Goal: Task Accomplishment & Management: Manage account settings

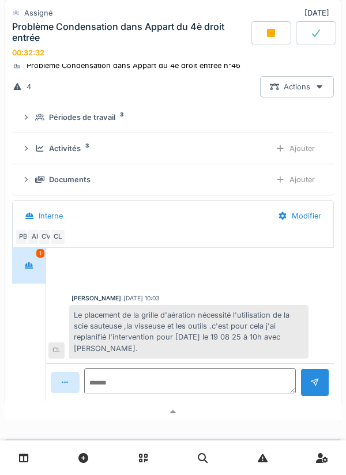
scroll to position [346, 0]
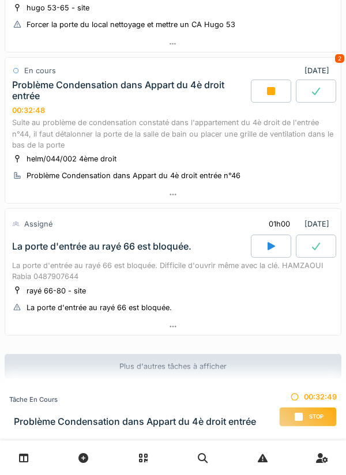
scroll to position [268, 0]
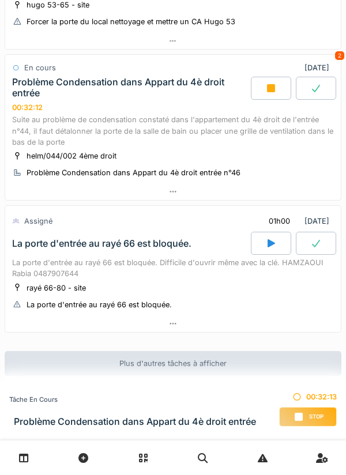
click at [184, 129] on div "Suite au problème de condensation constaté dans l'appartement du 4è droit de l'…" at bounding box center [173, 130] width 322 height 33
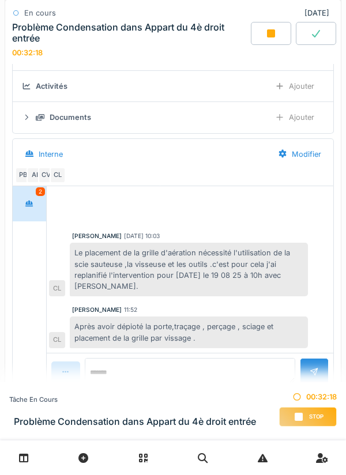
scroll to position [444, 0]
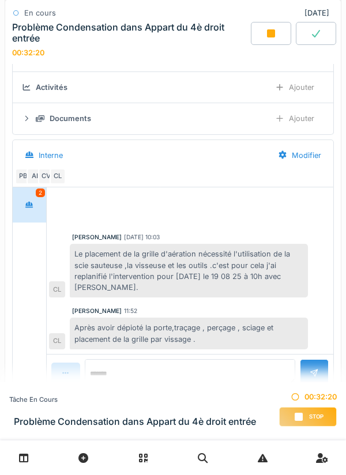
click at [305, 421] on div "Stop" at bounding box center [308, 417] width 58 height 20
click at [301, 90] on div "Ajouter" at bounding box center [294, 87] width 59 height 21
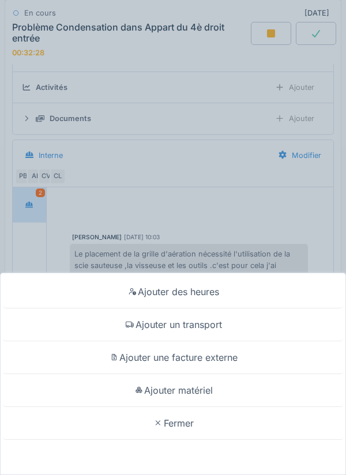
click at [219, 329] on div "Ajouter un transport" at bounding box center [173, 324] width 340 height 33
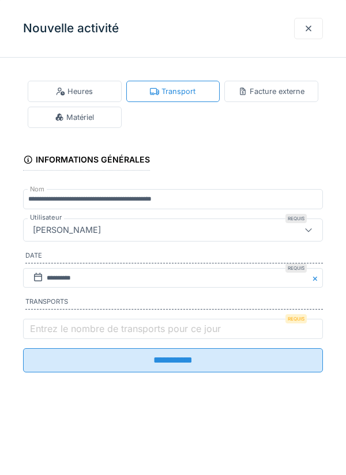
click at [185, 336] on label "Entrez le nombre de transports pour ce jour" at bounding box center [125, 329] width 195 height 14
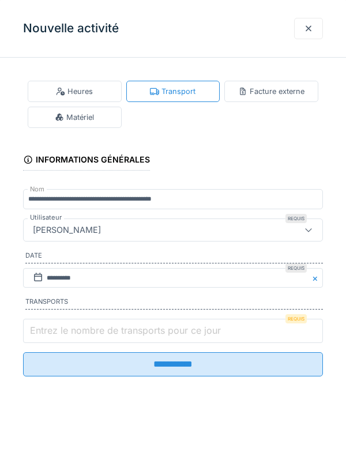
click at [185, 336] on input "Entrez le nombre de transports pour ce jour" at bounding box center [173, 331] width 300 height 24
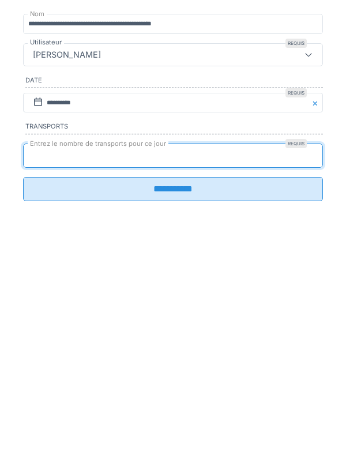
type input "*"
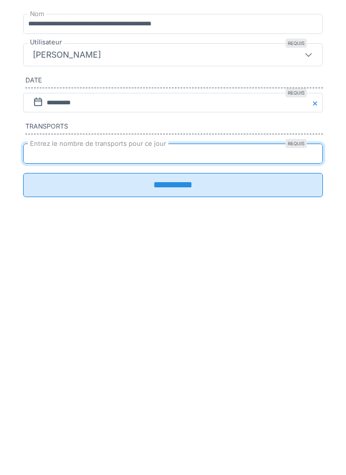
click at [171, 371] on input "**********" at bounding box center [173, 360] width 300 height 24
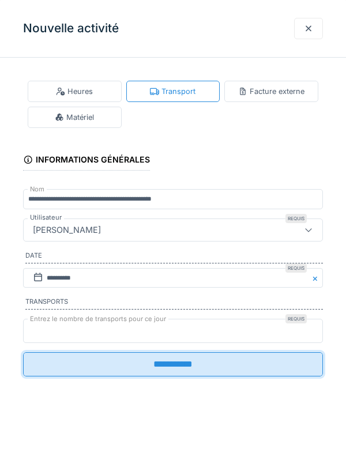
click at [187, 332] on input "*" at bounding box center [173, 331] width 300 height 24
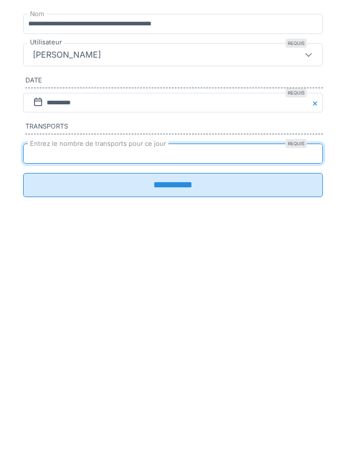
click at [213, 372] on input "**********" at bounding box center [173, 360] width 300 height 24
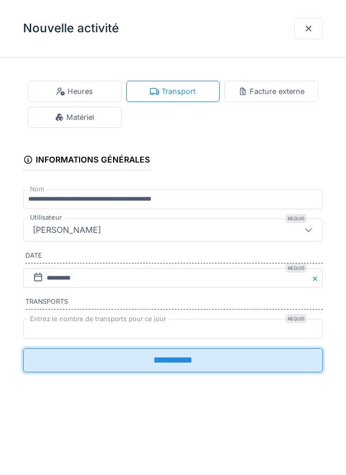
click at [171, 368] on input "**********" at bounding box center [173, 360] width 300 height 24
click at [171, 366] on input "**********" at bounding box center [173, 360] width 300 height 24
click at [190, 364] on input "**********" at bounding box center [173, 360] width 300 height 24
click at [308, 28] on div at bounding box center [308, 28] width 9 height 11
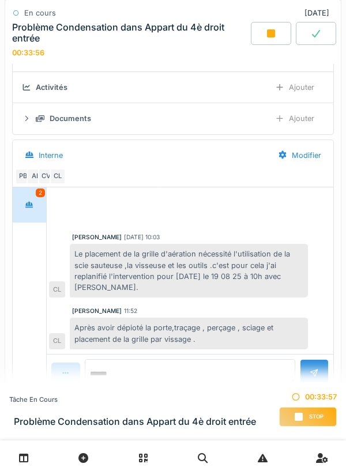
click at [309, 414] on span "Stop" at bounding box center [316, 417] width 14 height 8
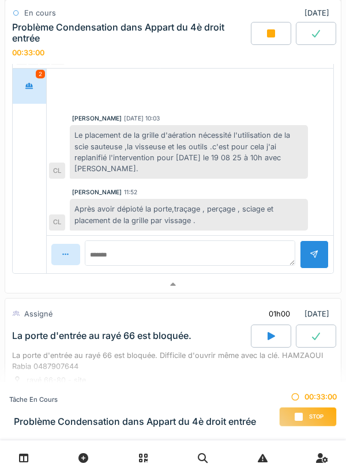
scroll to position [570, 0]
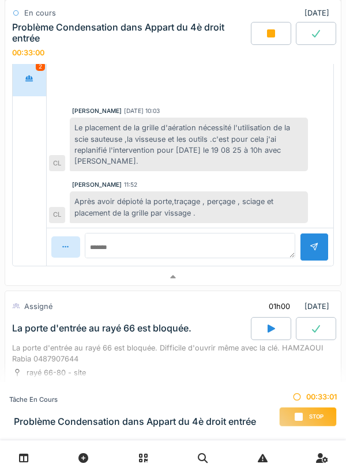
click at [306, 418] on div "Stop" at bounding box center [308, 417] width 58 height 20
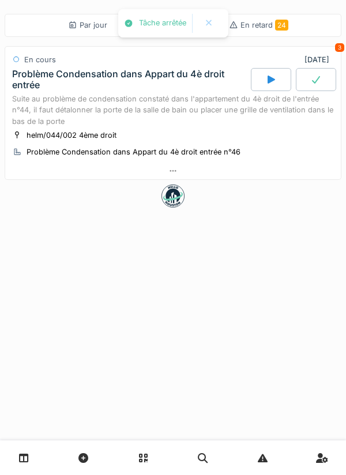
scroll to position [0, 0]
click at [168, 112] on div "Suite au problème de condensation constaté dans l'appartement du 4è droit de l'…" at bounding box center [173, 109] width 322 height 33
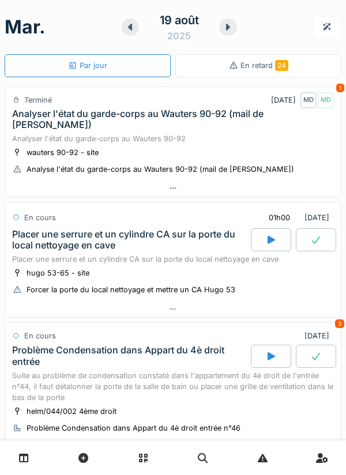
click at [262, 142] on div "Analyser l'état du garde-corps au Wauters 90-92" at bounding box center [173, 138] width 322 height 11
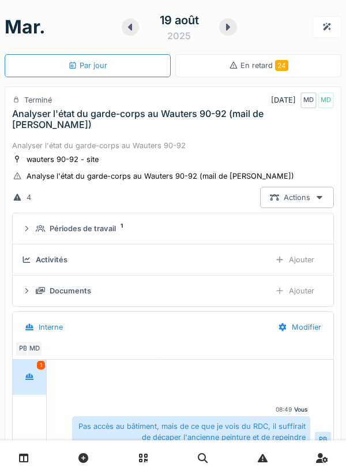
scroll to position [40, 0]
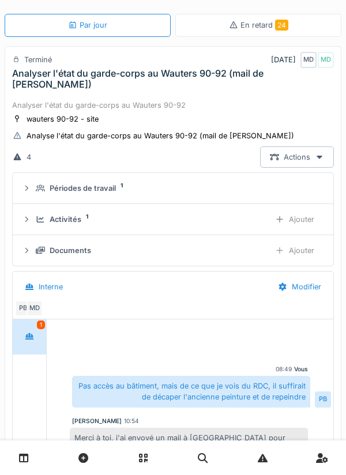
click at [225, 100] on div "Analyser l'état du garde-corps au Wauters 90-92" at bounding box center [173, 105] width 322 height 11
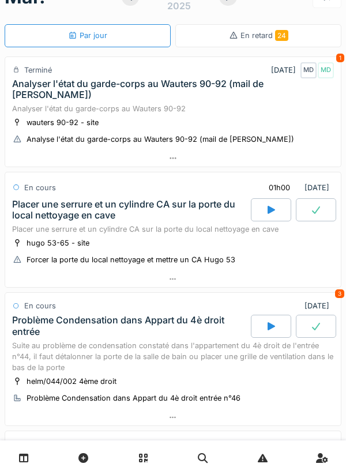
click at [227, 107] on div "Analyser l'état du garde-corps au Wauters 90-92" at bounding box center [173, 108] width 322 height 11
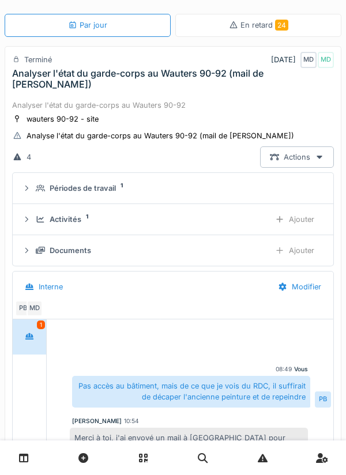
click at [231, 118] on div "wauters 90-92 - site Analyse l'état du garde-corps au Wauters 90-92 (mail de Fl…" at bounding box center [173, 127] width 322 height 29
click at [213, 109] on div "Analyser l'état du garde-corps au Wauters 90-92" at bounding box center [173, 105] width 322 height 11
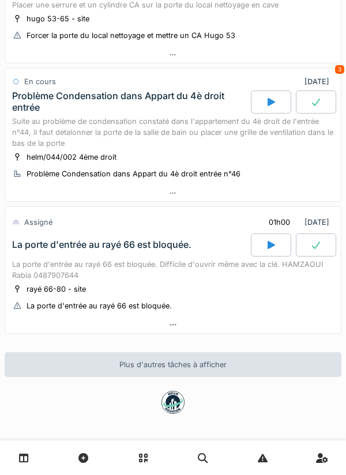
scroll to position [255, 0]
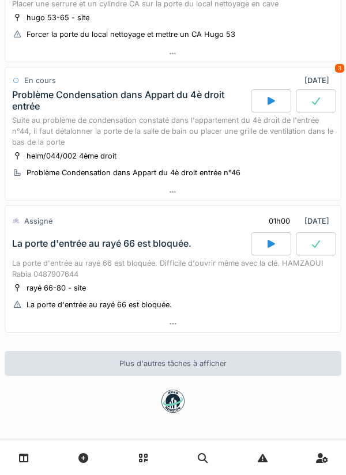
click at [221, 141] on div "Suite au problème de condensation constaté dans l'appartement du 4è droit de l'…" at bounding box center [173, 131] width 322 height 33
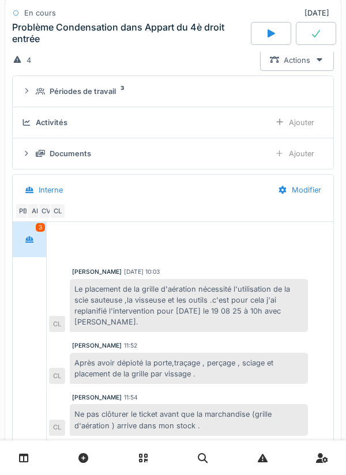
scroll to position [398, 0]
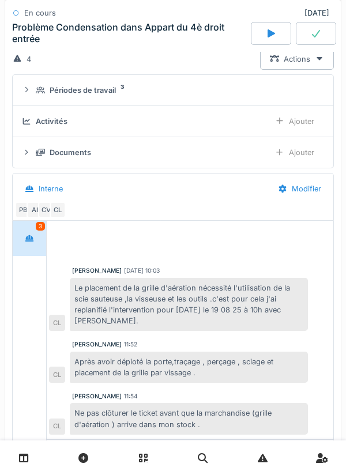
click at [214, 124] on div "Activités" at bounding box center [141, 121] width 239 height 11
click at [293, 125] on div "Ajouter" at bounding box center [294, 121] width 59 height 21
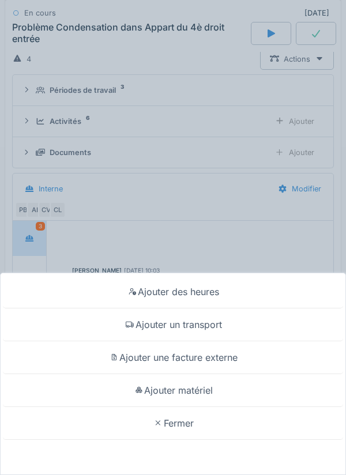
click at [219, 112] on div "Ajouter des heures Ajouter un transport Ajouter une facture externe Ajouter mat…" at bounding box center [173, 237] width 346 height 475
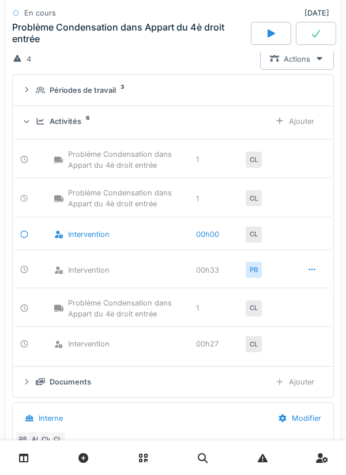
click at [301, 123] on div "Ajouter" at bounding box center [294, 121] width 59 height 21
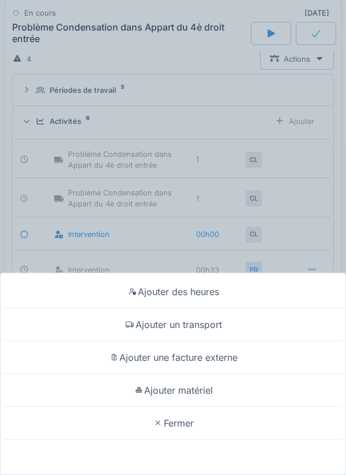
click at [212, 330] on div "Ajouter un transport" at bounding box center [173, 324] width 340 height 33
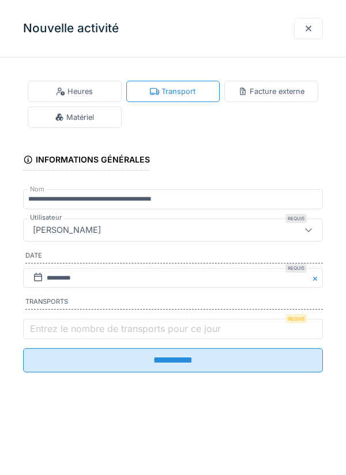
click at [202, 336] on label "Entrez le nombre de transports pour ce jour" at bounding box center [125, 329] width 195 height 14
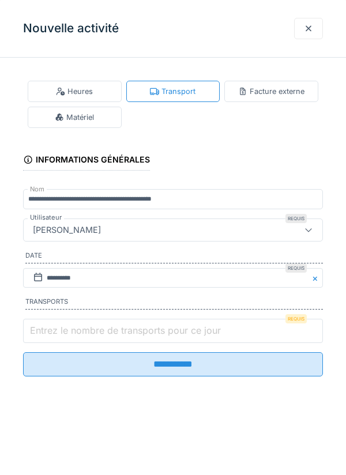
click at [202, 337] on input "Entrez le nombre de transports pour ce jour" at bounding box center [173, 331] width 300 height 24
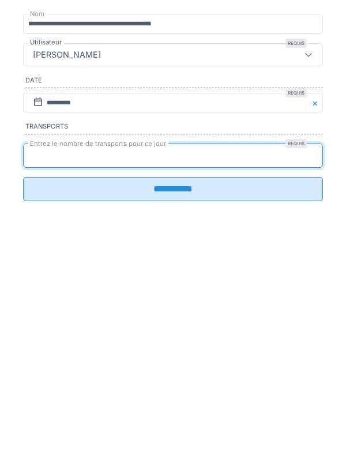
type input "*"
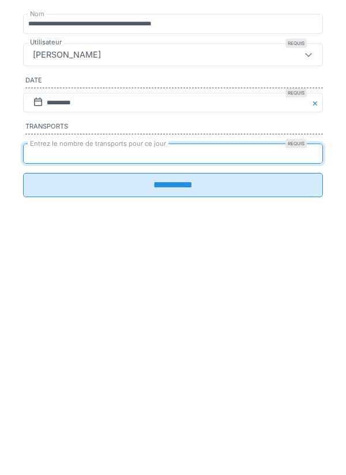
click at [212, 368] on input "**********" at bounding box center [173, 360] width 300 height 24
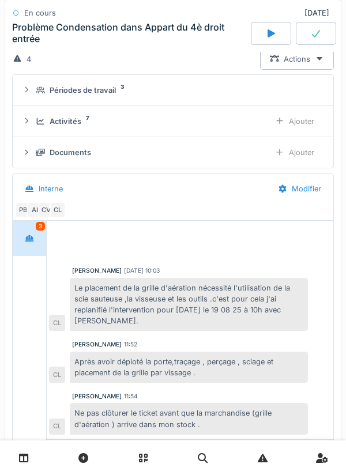
click at [177, 127] on div "Activités 7 Ajouter" at bounding box center [173, 121] width 302 height 21
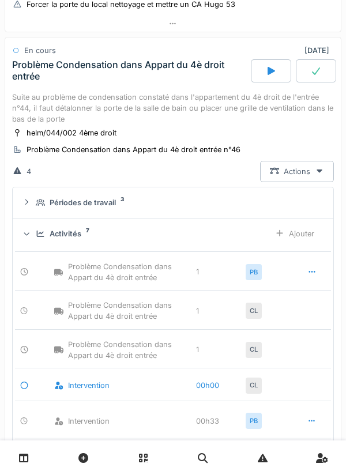
scroll to position [288, 0]
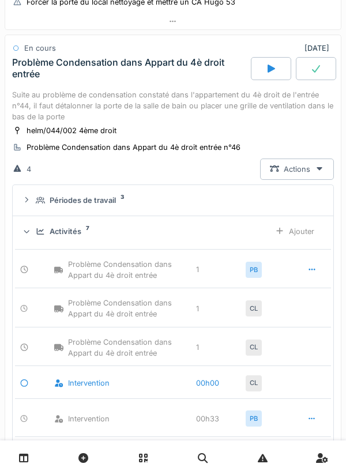
click at [153, 227] on div "Activités 7" at bounding box center [148, 231] width 225 height 11
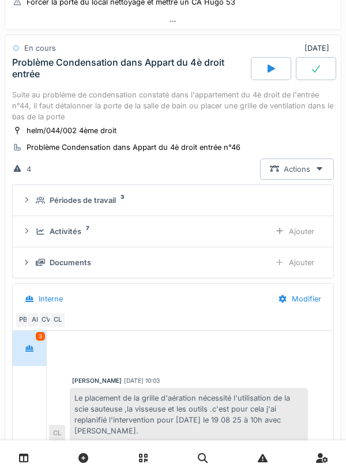
click at [171, 92] on div "Suite au problème de condensation constaté dans l'appartement du 4è droit de l'…" at bounding box center [173, 105] width 322 height 33
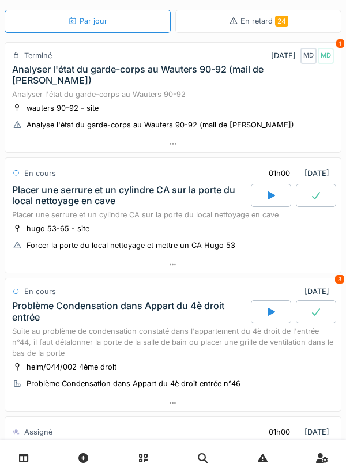
scroll to position [35, 0]
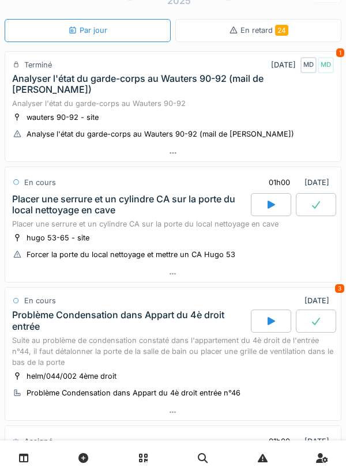
click at [242, 106] on div "Analyser l'état du garde-corps au Wauters 90-92" at bounding box center [173, 103] width 322 height 11
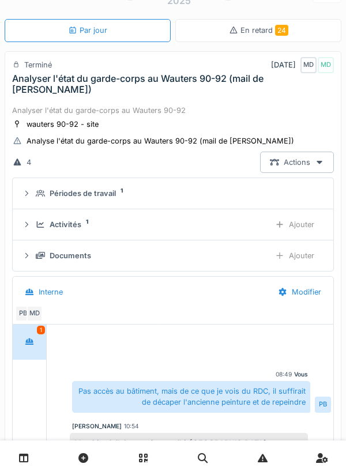
scroll to position [40, 0]
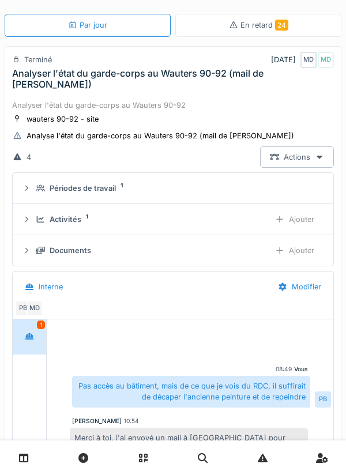
click at [292, 222] on div "Ajouter" at bounding box center [294, 219] width 59 height 21
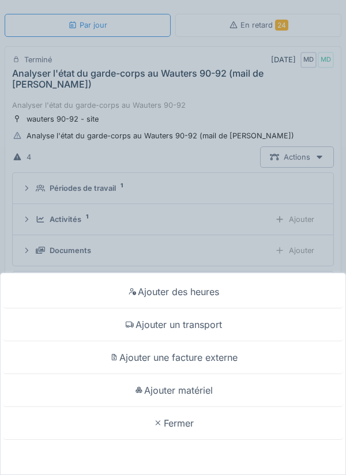
click at [228, 326] on div "Ajouter un transport" at bounding box center [173, 324] width 340 height 33
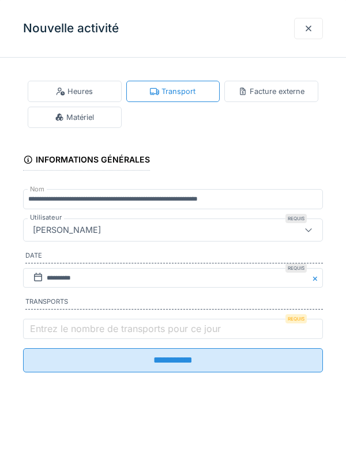
click at [171, 336] on label "Entrez le nombre de transports pour ce jour" at bounding box center [125, 329] width 195 height 14
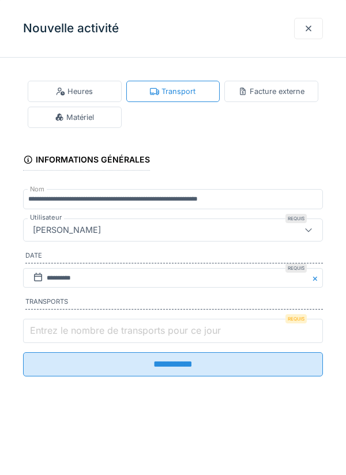
click at [171, 337] on input "Entrez le nombre de transports pour ce jour" at bounding box center [173, 331] width 300 height 24
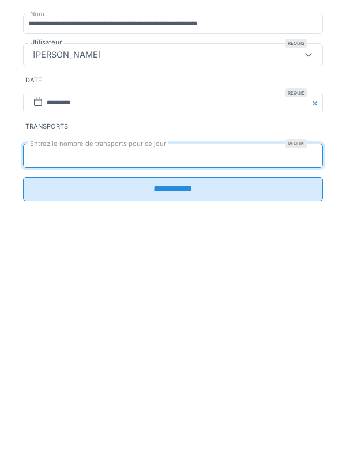
type input "*"
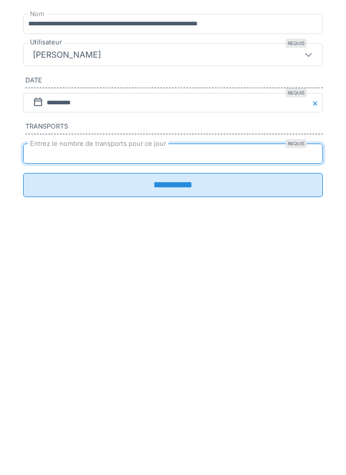
click at [191, 372] on input "**********" at bounding box center [173, 360] width 300 height 24
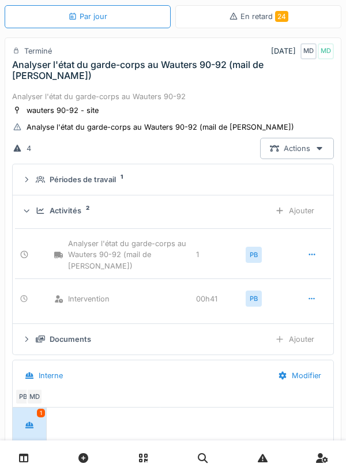
scroll to position [36, 0]
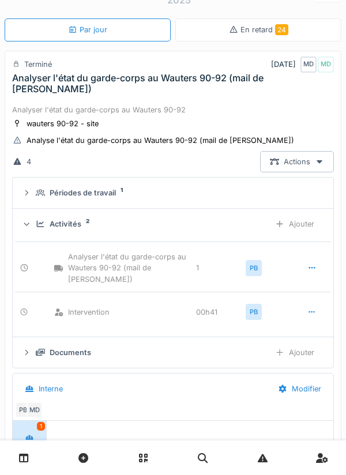
click at [209, 111] on div "Analyser l'état du garde-corps au Wauters 90-92" at bounding box center [173, 109] width 322 height 11
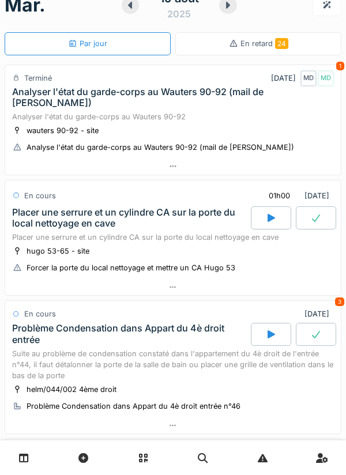
scroll to position [24, 0]
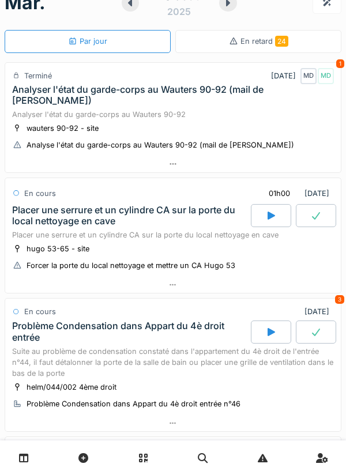
click at [201, 261] on div "Forcer la porte du local nettoyage et mettre un CA Hugo 53" at bounding box center [131, 265] width 209 height 11
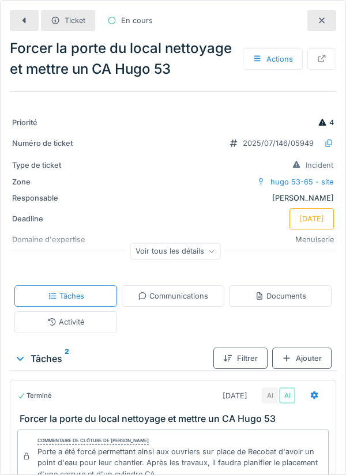
click at [30, 28] on div at bounding box center [24, 20] width 29 height 21
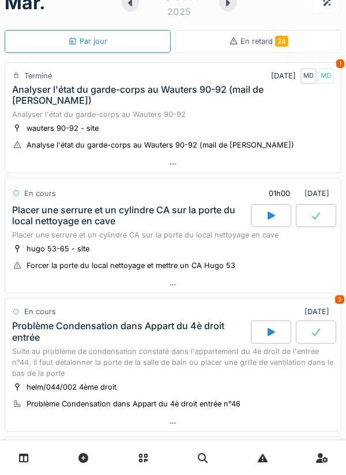
click at [185, 218] on div "Placer une serrure et un cylindre CA sur la porte du local nettoyage en cave" at bounding box center [130, 216] width 236 height 22
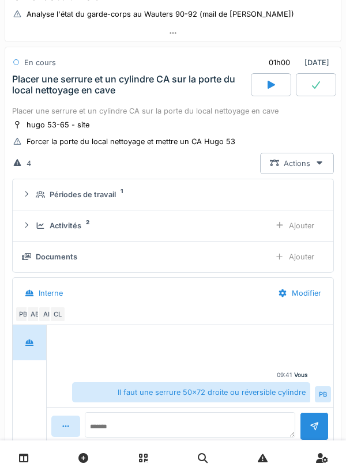
scroll to position [156, 0]
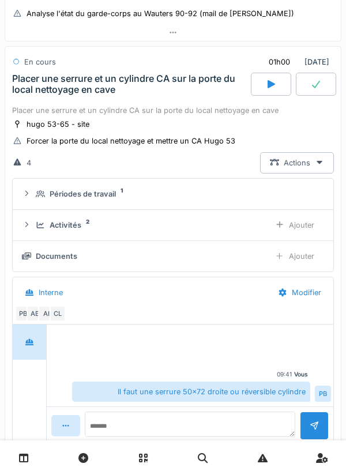
click at [238, 223] on div "Activités 2" at bounding box center [148, 225] width 225 height 11
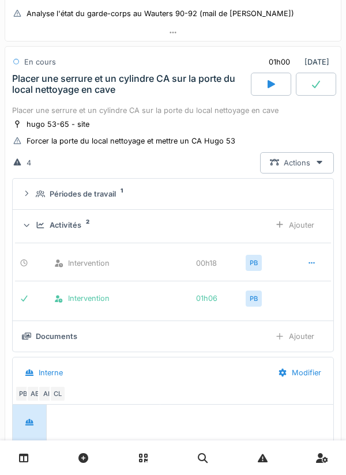
click at [289, 225] on div "Ajouter" at bounding box center [294, 224] width 59 height 21
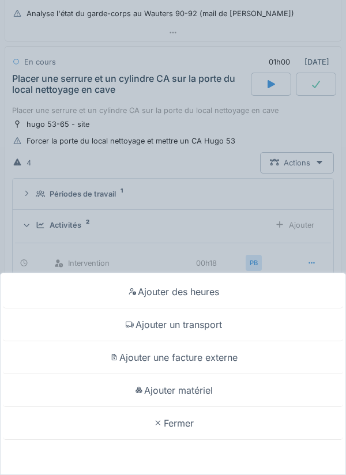
click at [229, 329] on div "Ajouter un transport" at bounding box center [173, 324] width 340 height 33
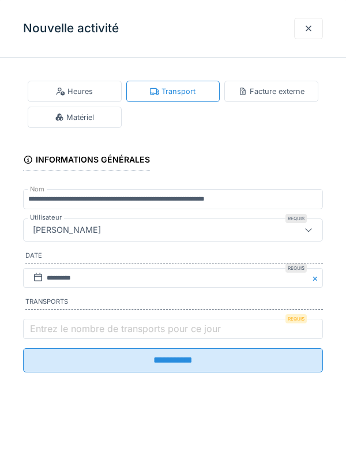
click at [187, 336] on label "Entrez le nombre de transports pour ce jour" at bounding box center [125, 329] width 195 height 14
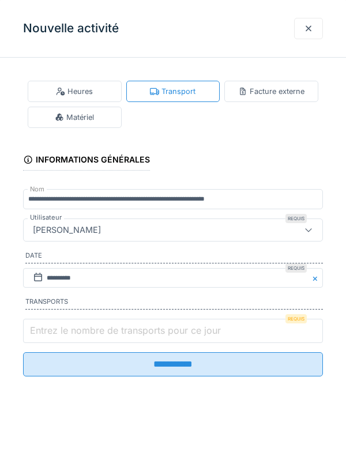
click at [187, 336] on input "Entrez le nombre de transports pour ce jour" at bounding box center [173, 331] width 300 height 24
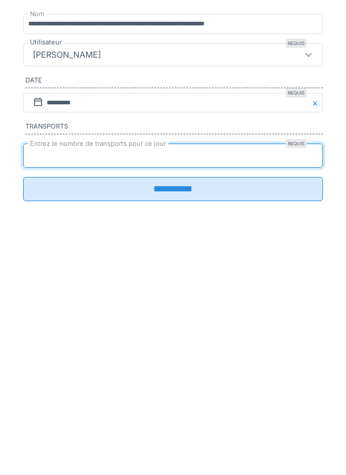
type input "*"
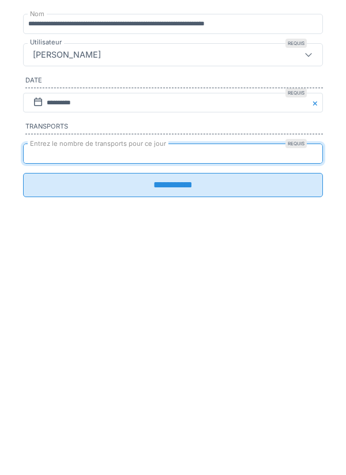
click at [180, 371] on input "**********" at bounding box center [173, 360] width 300 height 24
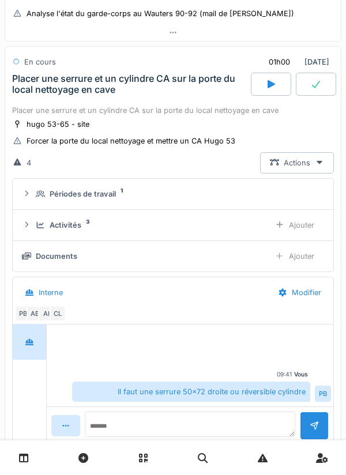
click at [291, 227] on div "Ajouter" at bounding box center [294, 224] width 59 height 21
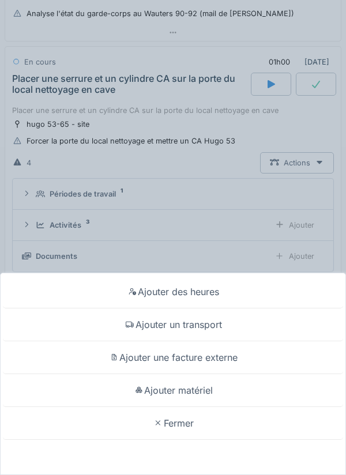
click at [231, 296] on div "Ajouter des heures" at bounding box center [173, 292] width 340 height 33
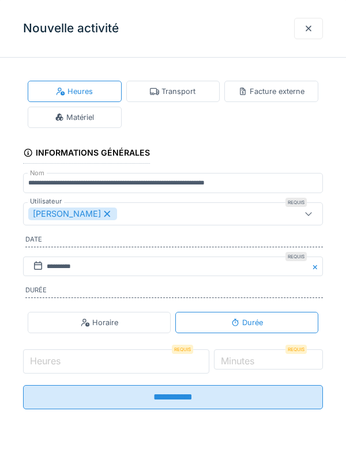
click at [155, 367] on input "Heures" at bounding box center [116, 361] width 186 height 24
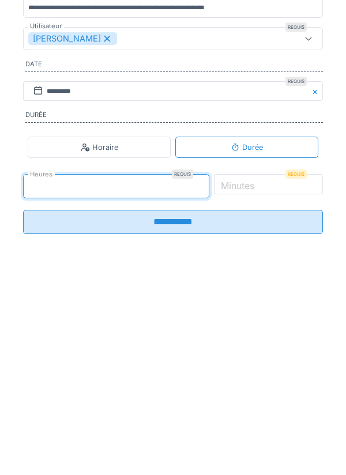
type input "*"
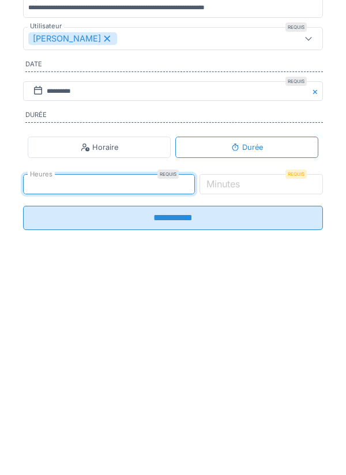
click at [242, 364] on label "Minutes" at bounding box center [223, 359] width 38 height 14
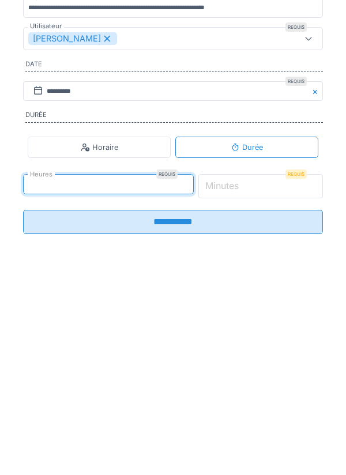
click at [264, 364] on input "*" at bounding box center [260, 361] width 125 height 24
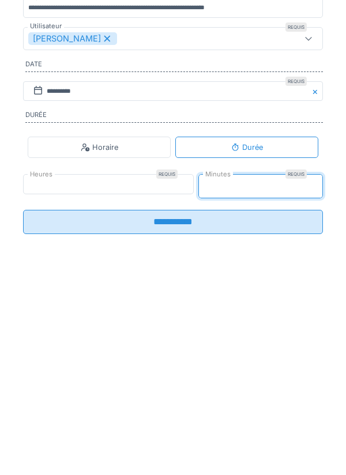
type input "**"
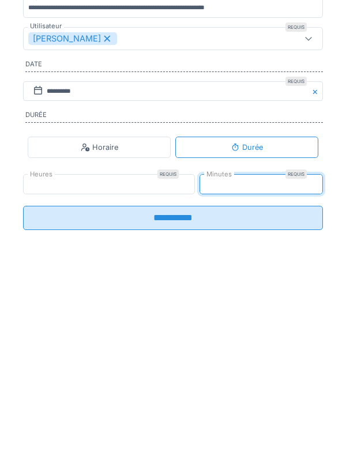
click at [228, 405] on input "**********" at bounding box center [173, 393] width 300 height 24
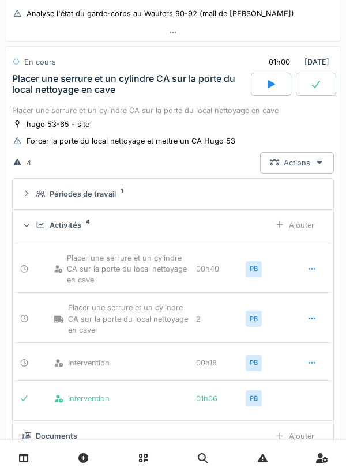
click at [146, 225] on div "Activités 4" at bounding box center [148, 225] width 225 height 11
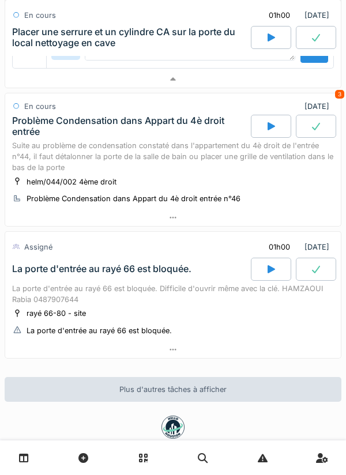
scroll to position [533, 0]
